Goal: Task Accomplishment & Management: Use online tool/utility

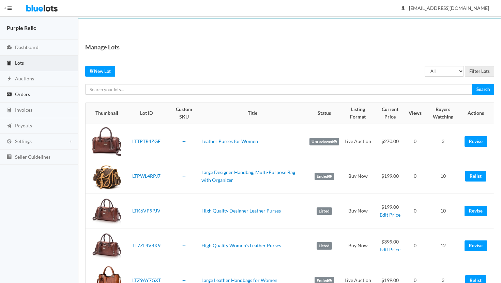
click at [21, 92] on span "Orders" at bounding box center [22, 94] width 15 height 6
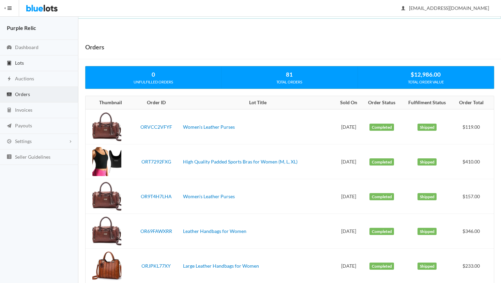
click at [20, 63] on span "Lots" at bounding box center [19, 63] width 9 height 6
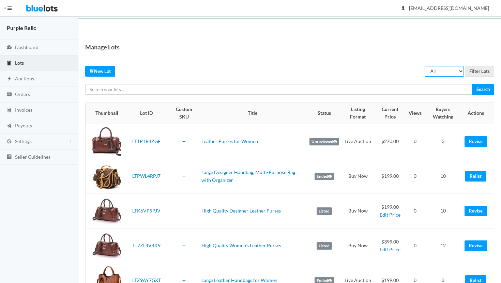
click at [450, 72] on select "All Draft Unreviewed Rejected Scheduled Listed Sold Ended" at bounding box center [443, 71] width 39 height 11
select select "ended"
click at [425, 66] on select "All Draft Unreviewed Rejected Scheduled Listed Sold Ended" at bounding box center [443, 71] width 39 height 11
click at [480, 69] on input "Filter Lots" at bounding box center [479, 71] width 29 height 11
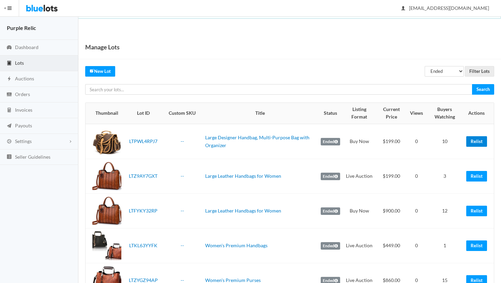
click at [474, 144] on link "Relist" at bounding box center [476, 141] width 21 height 11
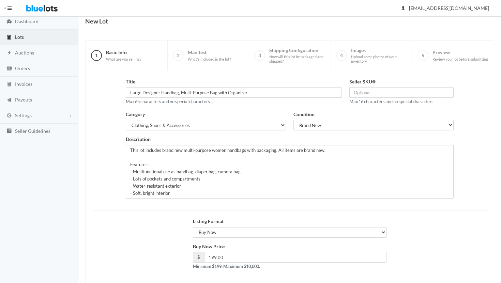
scroll to position [58, 0]
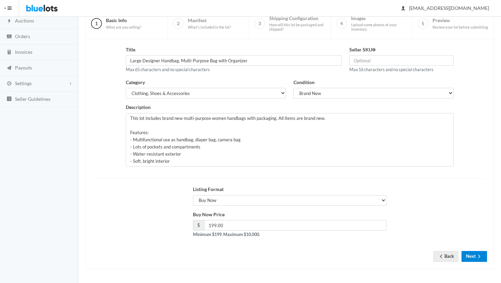
click at [471, 254] on button "Next" at bounding box center [474, 256] width 26 height 11
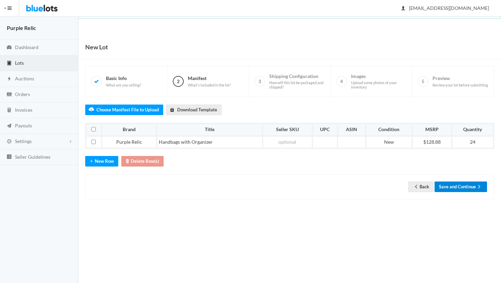
click at [478, 186] on icon "arrow forward" at bounding box center [478, 186] width 7 height 5
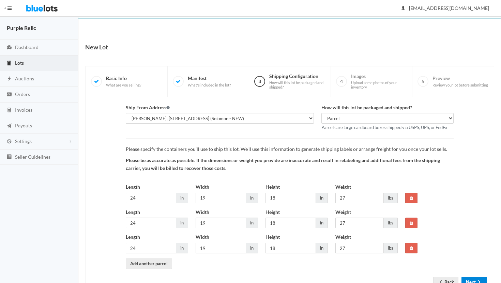
click at [470, 283] on button "Next" at bounding box center [474, 282] width 26 height 11
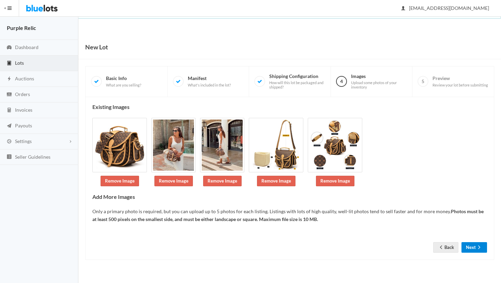
click at [471, 247] on button "Next" at bounding box center [474, 247] width 26 height 11
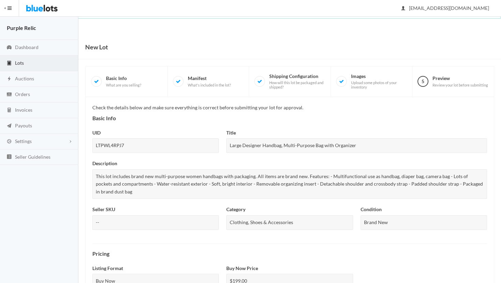
scroll to position [263, 0]
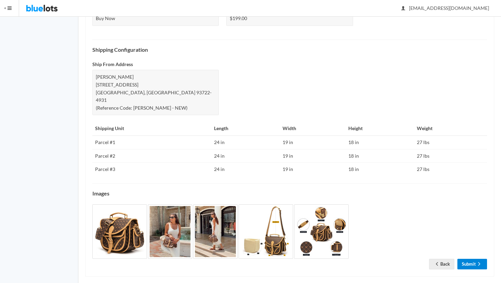
click at [468, 259] on link "Submit" at bounding box center [472, 264] width 30 height 11
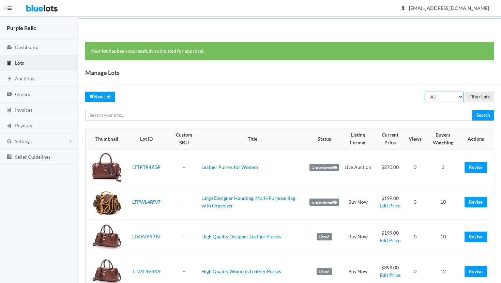
click at [448, 96] on select "All Draft Unreviewed Rejected Scheduled Listed Sold Ended" at bounding box center [443, 97] width 39 height 11
select select "ended"
click at [425, 92] on select "All Draft Unreviewed Rejected Scheduled Listed Sold Ended" at bounding box center [443, 97] width 39 height 11
click at [481, 95] on input "Filter Lots" at bounding box center [479, 97] width 29 height 11
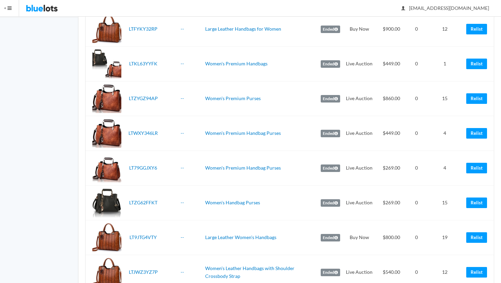
scroll to position [148, 0]
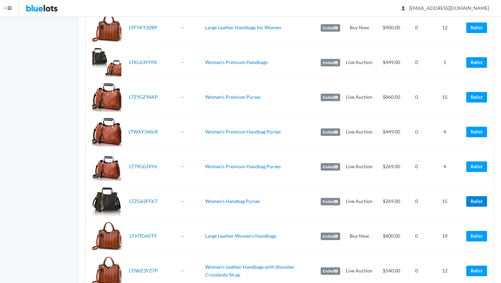
click at [478, 201] on link "Relist" at bounding box center [476, 201] width 21 height 11
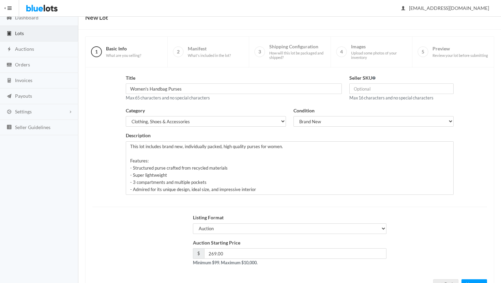
scroll to position [58, 0]
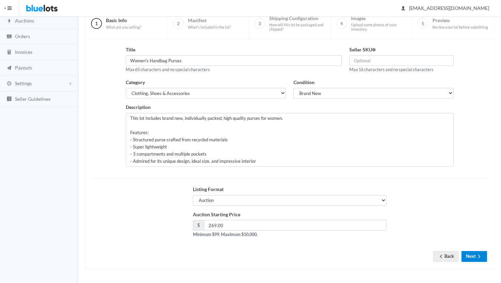
click at [467, 256] on button "Next" at bounding box center [474, 256] width 26 height 11
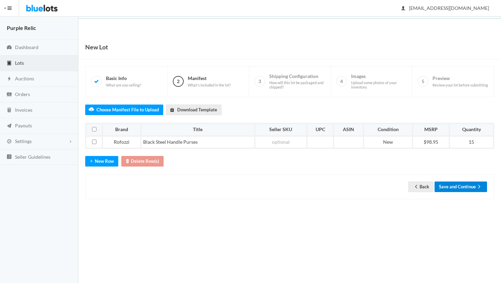
click at [475, 186] on button "Save and Continue" at bounding box center [460, 187] width 52 height 11
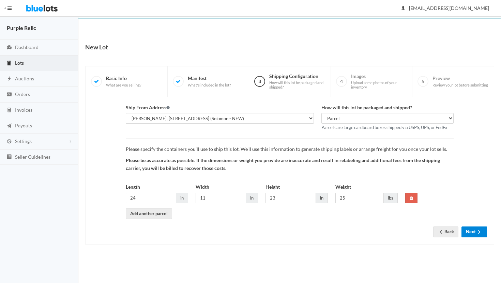
click at [472, 233] on button "Next" at bounding box center [474, 231] width 26 height 11
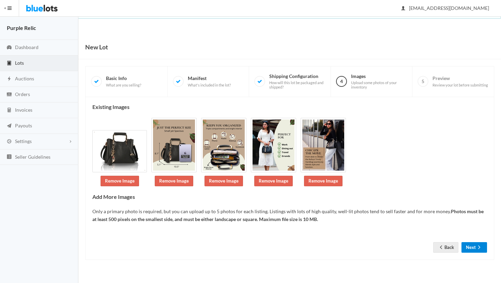
click at [470, 248] on button "Next" at bounding box center [474, 247] width 26 height 11
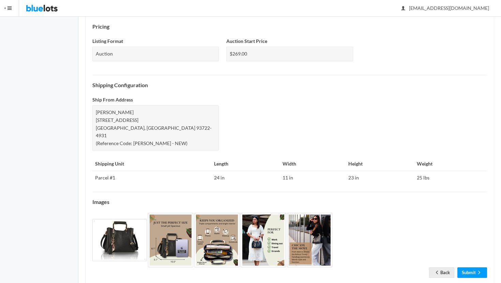
scroll to position [236, 0]
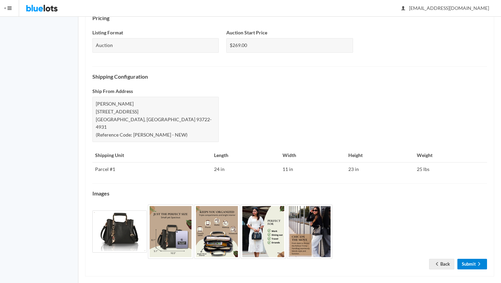
click at [469, 259] on link "Submit" at bounding box center [472, 264] width 30 height 11
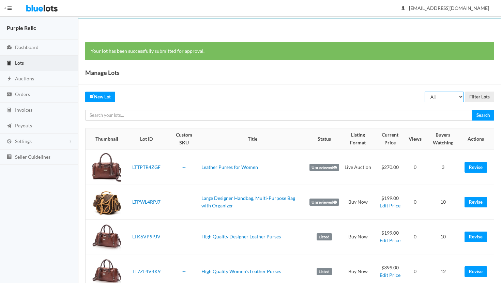
click at [443, 95] on select "All Draft Unreviewed Rejected Scheduled Listed Sold Ended" at bounding box center [443, 97] width 39 height 11
select select "ended"
click at [425, 92] on select "All Draft Unreviewed Rejected Scheduled Listed Sold Ended" at bounding box center [443, 97] width 39 height 11
click at [478, 94] on input "Filter Lots" at bounding box center [479, 97] width 29 height 11
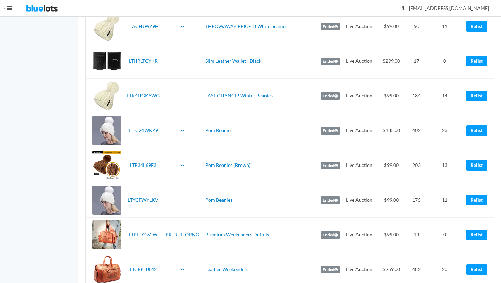
scroll to position [983, 0]
